Goal: Task Accomplishment & Management: Complete application form

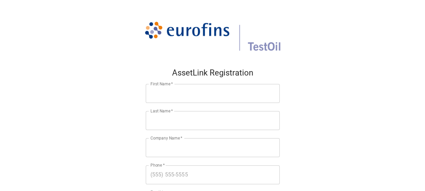
click at [174, 93] on input "First Name   *" at bounding box center [213, 93] width 134 height 19
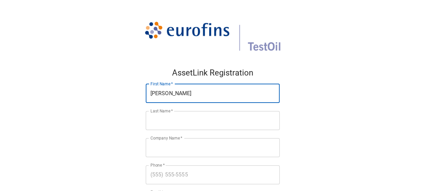
type input "[PERSON_NAME]"
click at [154, 123] on input "Last Name   *" at bounding box center [213, 120] width 134 height 19
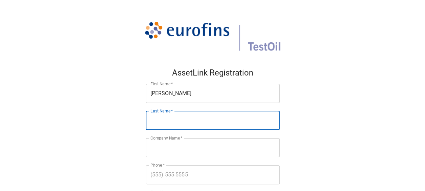
type input "[PERSON_NAME]"
type input "19726326839"
type input "[EMAIL_ADDRESS][DOMAIN_NAME]"
click at [164, 92] on input "[PERSON_NAME]" at bounding box center [213, 93] width 134 height 19
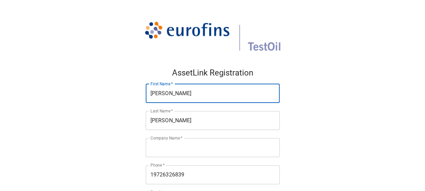
type input "[PERSON_NAME]"
type input "Encore wire corp."
click at [166, 118] on input "[PERSON_NAME]" at bounding box center [213, 120] width 134 height 19
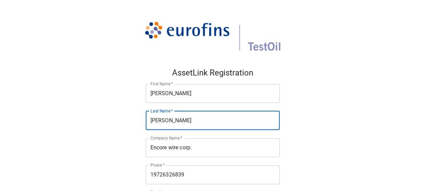
type input "[PERSON_NAME]"
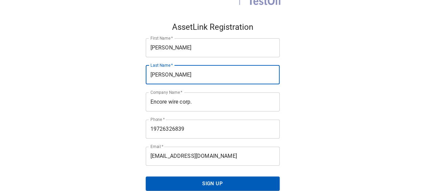
scroll to position [51, 0]
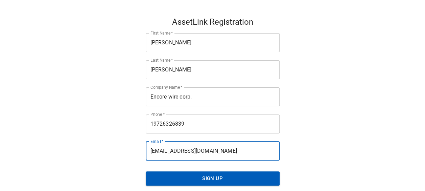
drag, startPoint x: 214, startPoint y: 152, endPoint x: 146, endPoint y: 148, distance: 67.7
click at [146, 148] on input "[EMAIL_ADDRESS][DOMAIN_NAME]" at bounding box center [213, 150] width 134 height 19
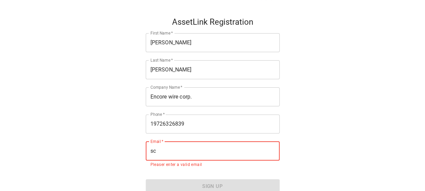
type input "[PERSON_NAME][EMAIL_ADDRESS][PERSON_NAME][DOMAIN_NAME]"
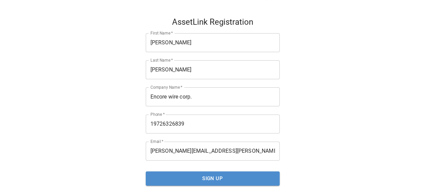
click at [210, 177] on span "Sign Up" at bounding box center [212, 178] width 119 height 9
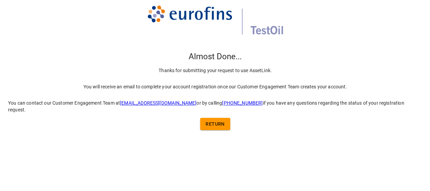
scroll to position [0, 0]
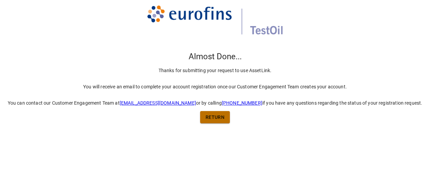
click at [221, 118] on span "return" at bounding box center [215, 117] width 19 height 8
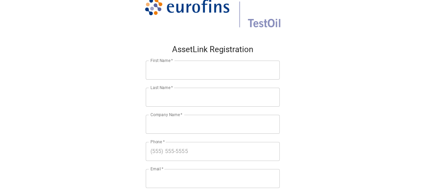
scroll to position [51, 0]
